Goal: Task Accomplishment & Management: Manage account settings

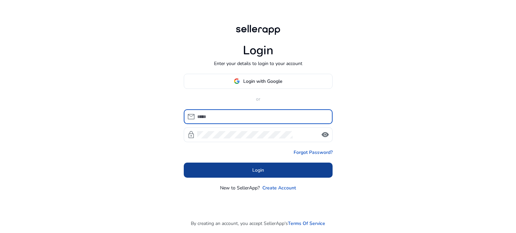
type input "**********"
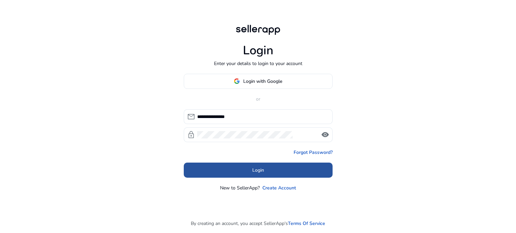
click at [250, 165] on span at bounding box center [258, 170] width 149 height 16
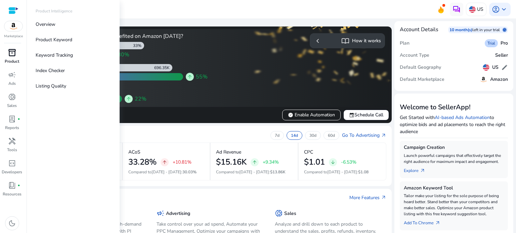
click at [0, 55] on link "inventory_2 Product" at bounding box center [12, 58] width 24 height 22
